Goal: Find specific page/section: Find specific page/section

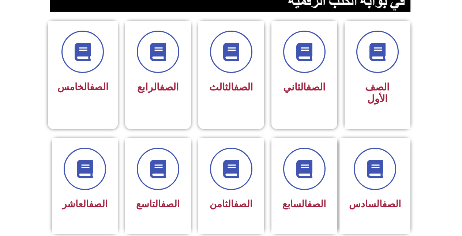
scroll to position [209, 0]
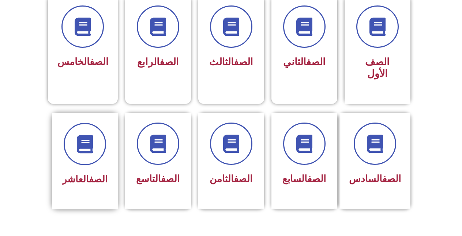
click at [80, 174] on span "الصف العاشر" at bounding box center [84, 179] width 45 height 11
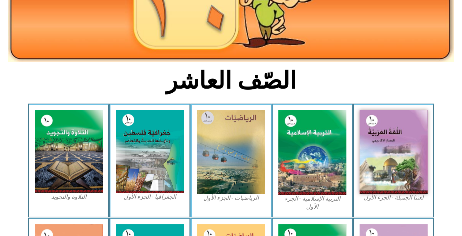
scroll to position [124, 0]
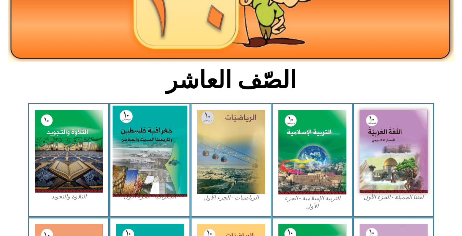
click at [162, 149] on img at bounding box center [149, 151] width 75 height 91
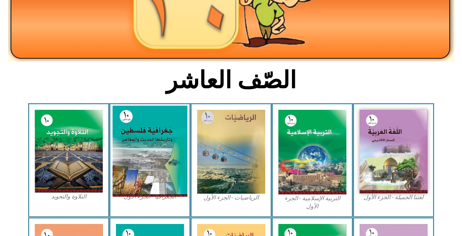
click at [162, 149] on img at bounding box center [149, 151] width 75 height 91
click at [152, 168] on img at bounding box center [149, 151] width 75 height 91
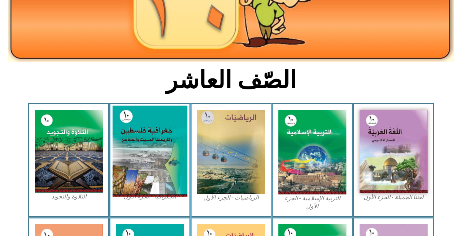
click at [152, 168] on img at bounding box center [149, 151] width 75 height 91
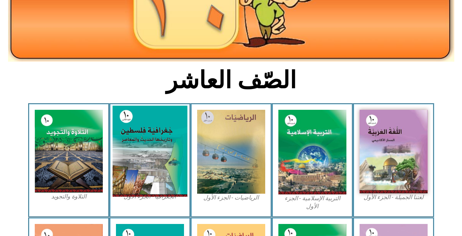
click at [152, 168] on img at bounding box center [149, 151] width 75 height 91
